Goal: Book appointment/travel/reservation

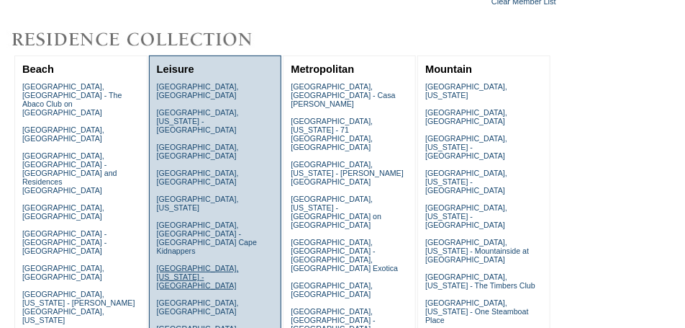
scroll to position [108, 0]
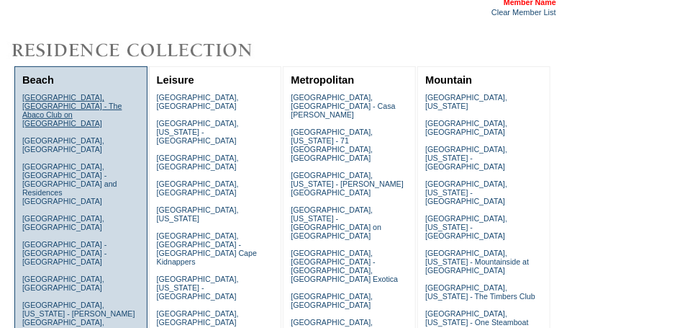
click at [122, 102] on link "[GEOGRAPHIC_DATA], [GEOGRAPHIC_DATA] - The Abaco Club on [GEOGRAPHIC_DATA]" at bounding box center [72, 110] width 100 height 35
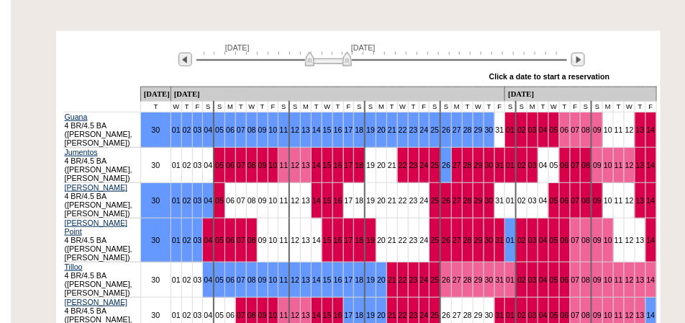
scroll to position [275, 0]
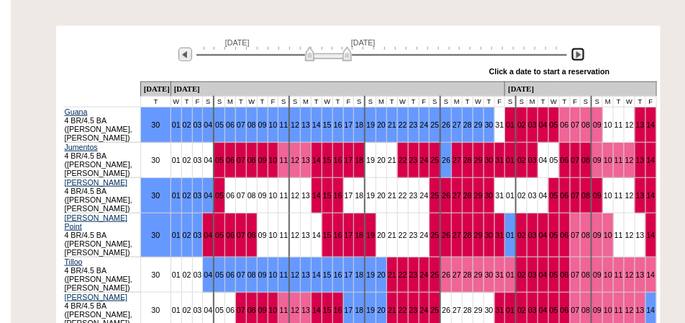
click at [577, 48] on img at bounding box center [579, 55] width 14 height 14
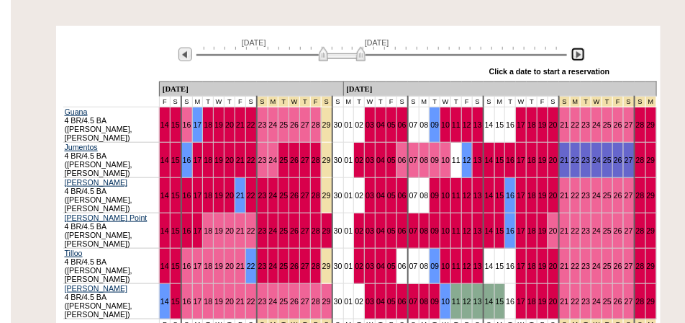
click at [577, 48] on img at bounding box center [579, 55] width 14 height 14
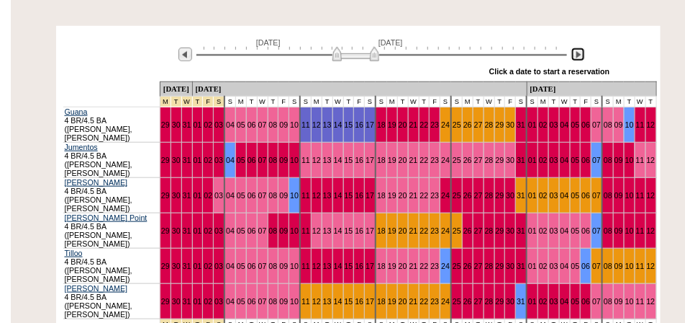
click at [577, 48] on img at bounding box center [579, 55] width 14 height 14
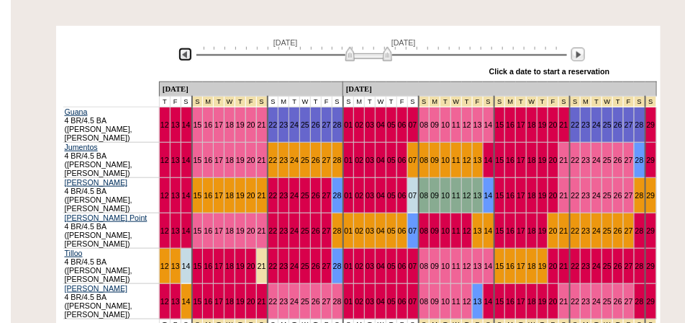
click at [184, 48] on img at bounding box center [186, 55] width 14 height 14
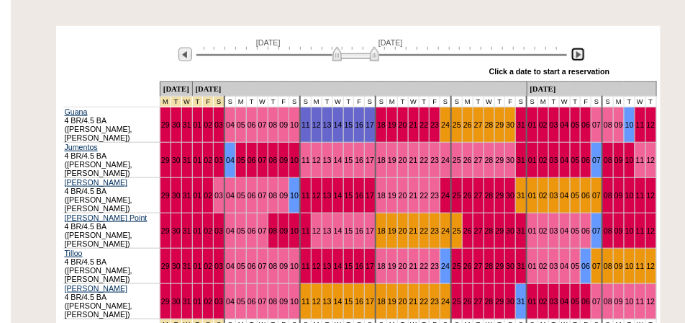
click at [583, 48] on img at bounding box center [579, 55] width 14 height 14
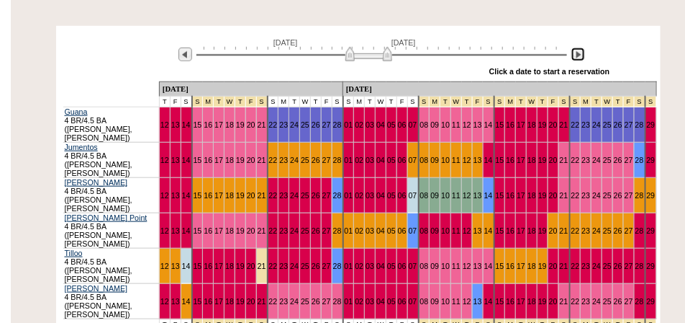
click at [583, 48] on img at bounding box center [579, 55] width 14 height 14
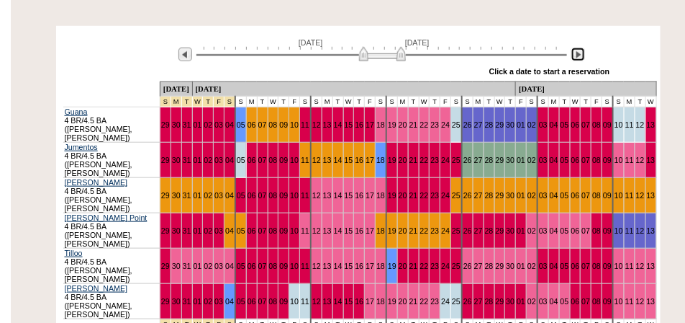
click at [583, 48] on img at bounding box center [579, 55] width 14 height 14
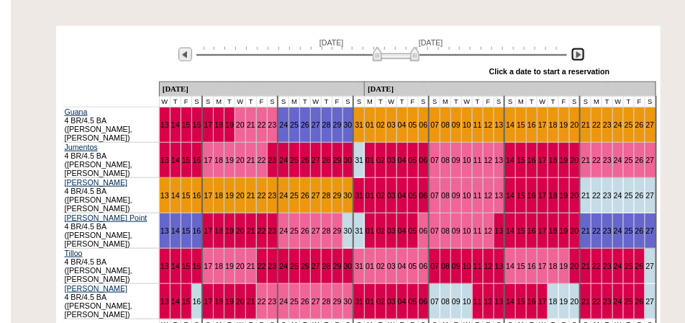
click at [583, 48] on img at bounding box center [579, 55] width 14 height 14
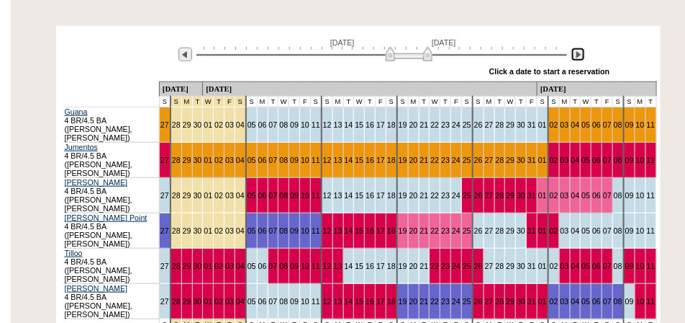
click at [583, 48] on img at bounding box center [579, 55] width 14 height 14
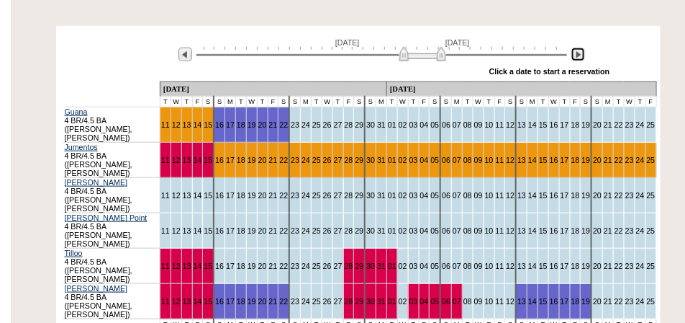
click at [583, 48] on img at bounding box center [579, 55] width 14 height 14
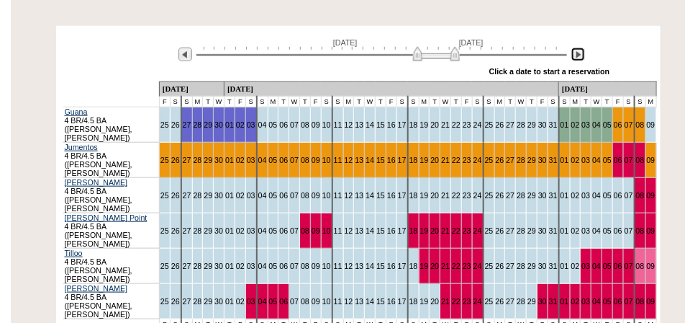
click at [583, 48] on img at bounding box center [579, 55] width 14 height 14
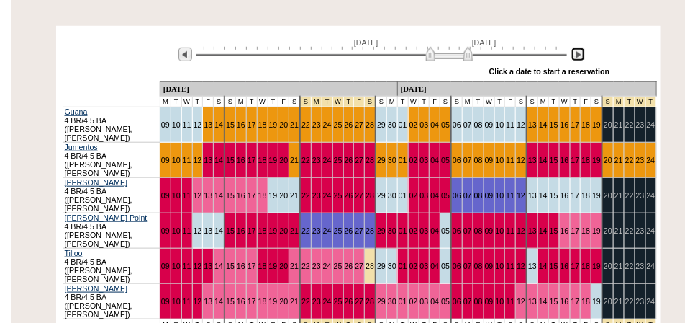
click at [583, 48] on img at bounding box center [579, 55] width 14 height 14
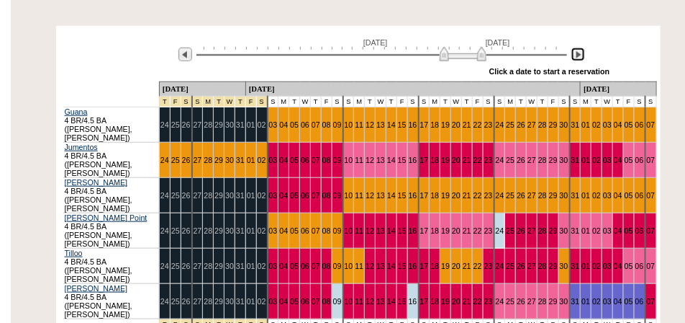
click at [583, 48] on img at bounding box center [579, 55] width 14 height 14
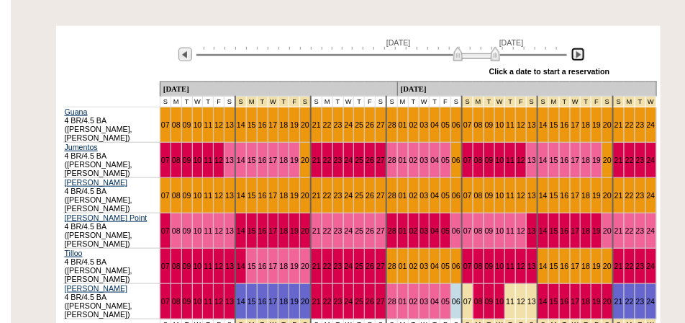
click at [583, 48] on img at bounding box center [579, 55] width 14 height 14
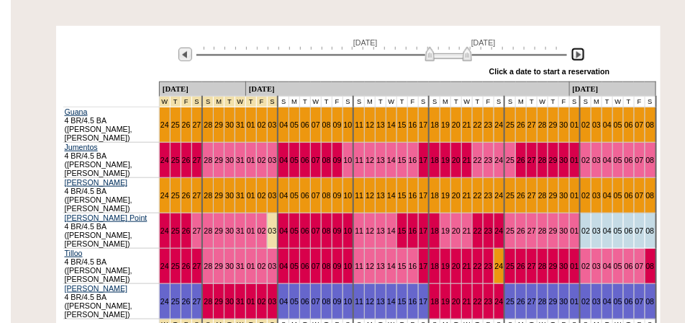
drag, startPoint x: 478, startPoint y: 35, endPoint x: 431, endPoint y: 30, distance: 47.1
click at [431, 47] on img at bounding box center [449, 54] width 47 height 14
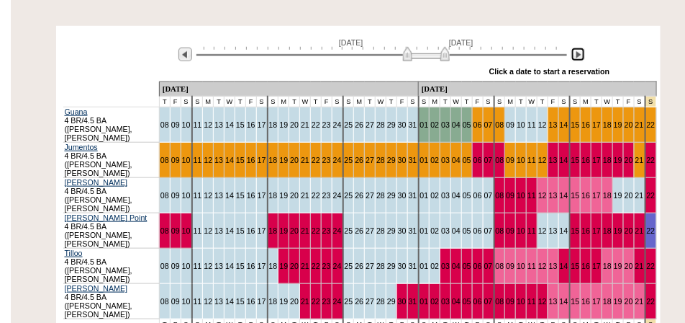
drag, startPoint x: 431, startPoint y: 30, endPoint x: 418, endPoint y: 30, distance: 13.7
click at [418, 47] on img at bounding box center [426, 54] width 47 height 14
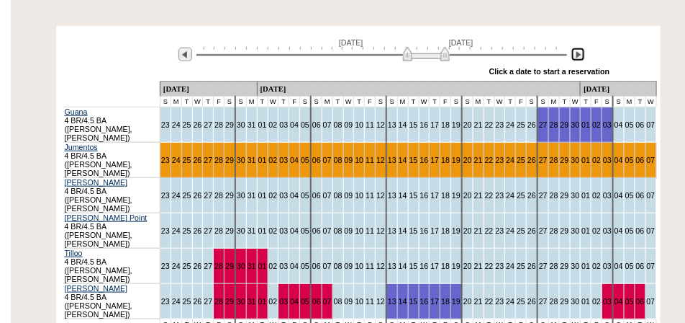
drag, startPoint x: 418, startPoint y: 36, endPoint x: 368, endPoint y: 35, distance: 49.7
click at [403, 47] on img at bounding box center [426, 54] width 47 height 14
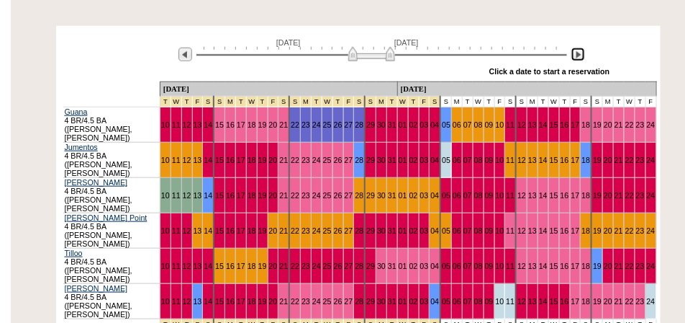
click at [363, 47] on img at bounding box center [371, 54] width 47 height 14
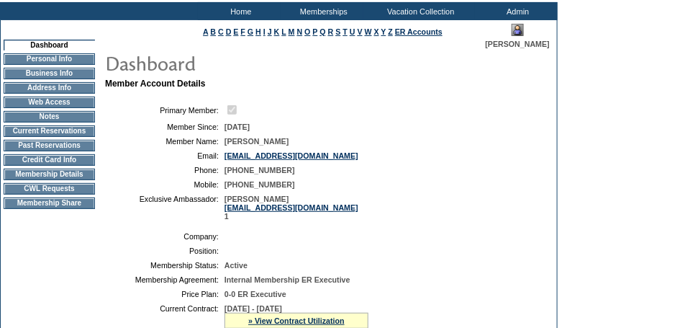
scroll to position [180, 0]
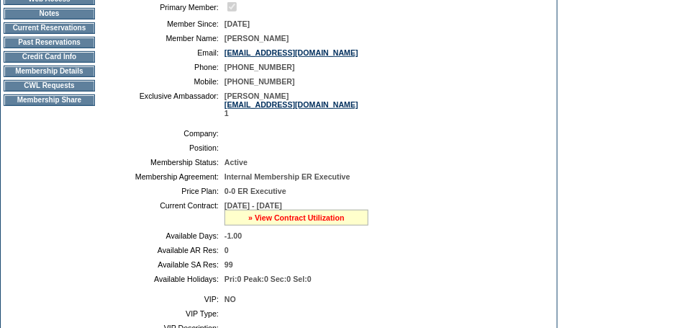
click at [291, 222] on link "» View Contract Utilization" at bounding box center [296, 217] width 96 height 9
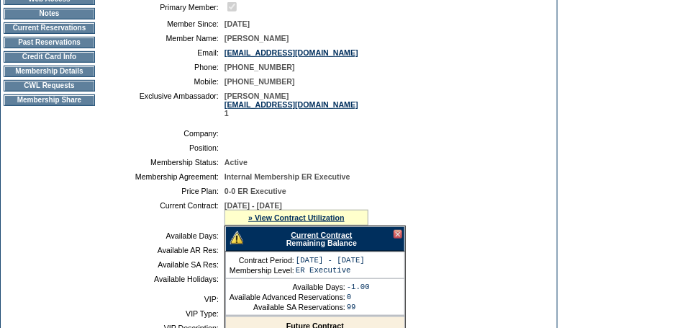
click at [309, 239] on link "Current Contract" at bounding box center [321, 234] width 61 height 9
click at [74, 32] on td "Current Reservations" at bounding box center [49, 28] width 91 height 12
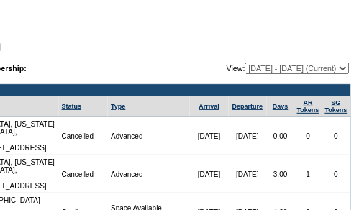
scroll to position [0, 203]
